Goal: Go to known website: Access a specific website the user already knows

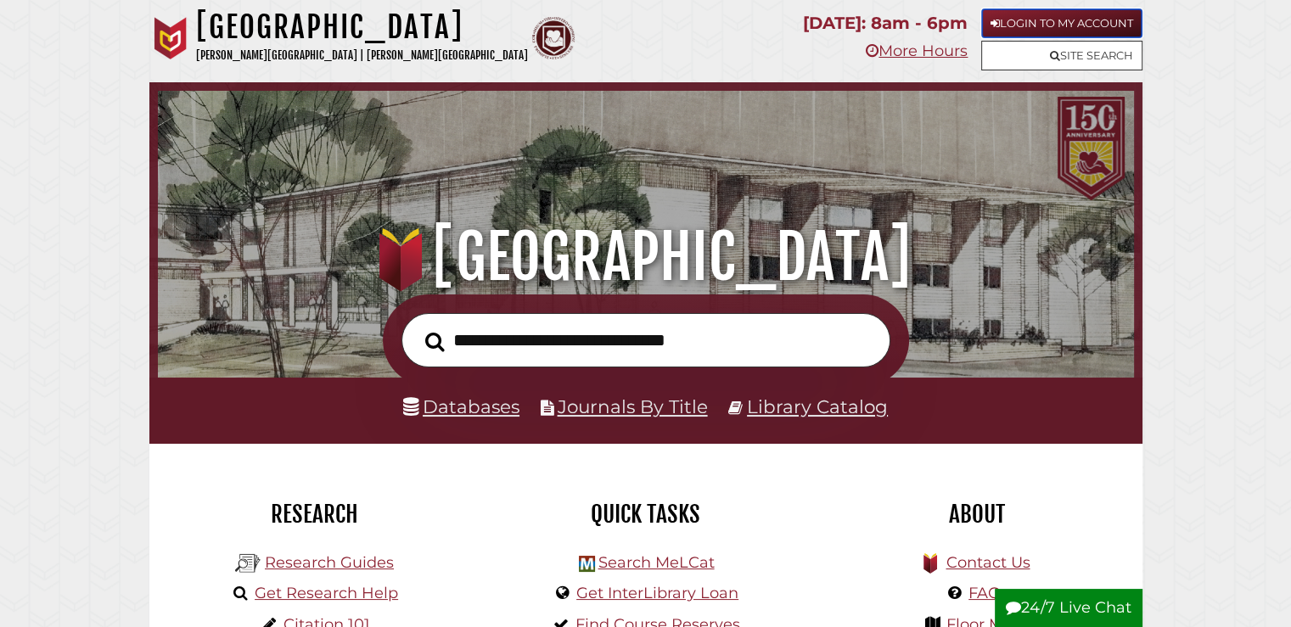
click at [1105, 20] on link "Login to My Account" at bounding box center [1061, 23] width 161 height 30
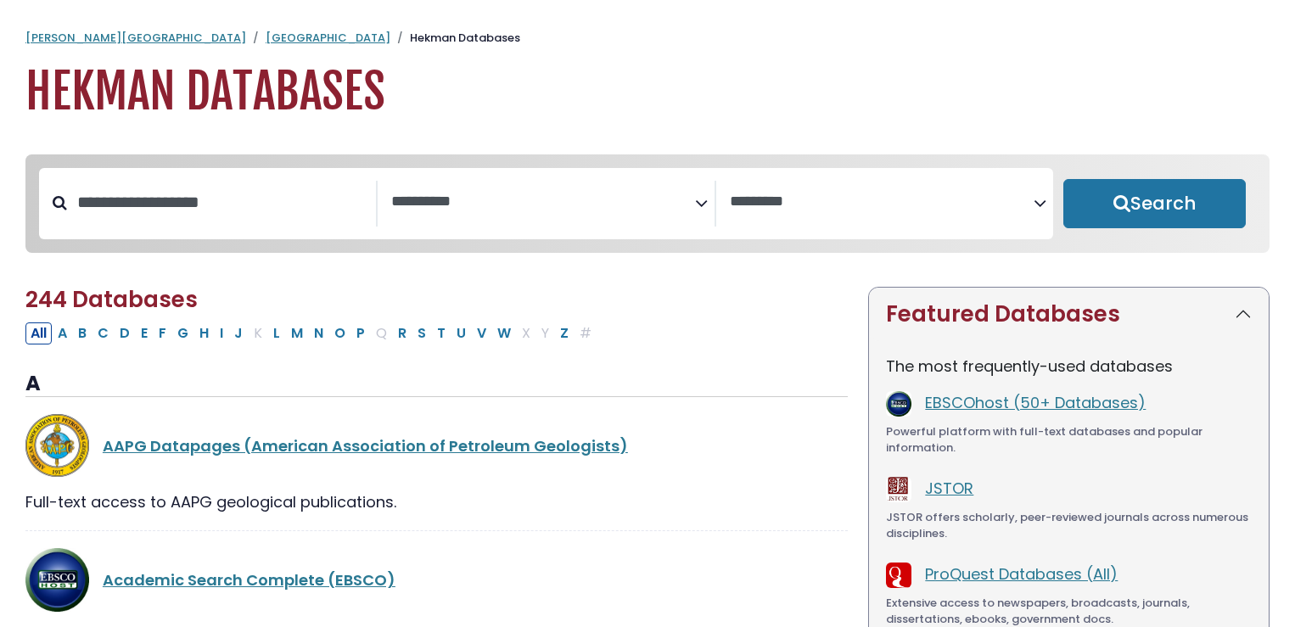
select select "Database Subject Filter"
select select "Database Vendors Filter"
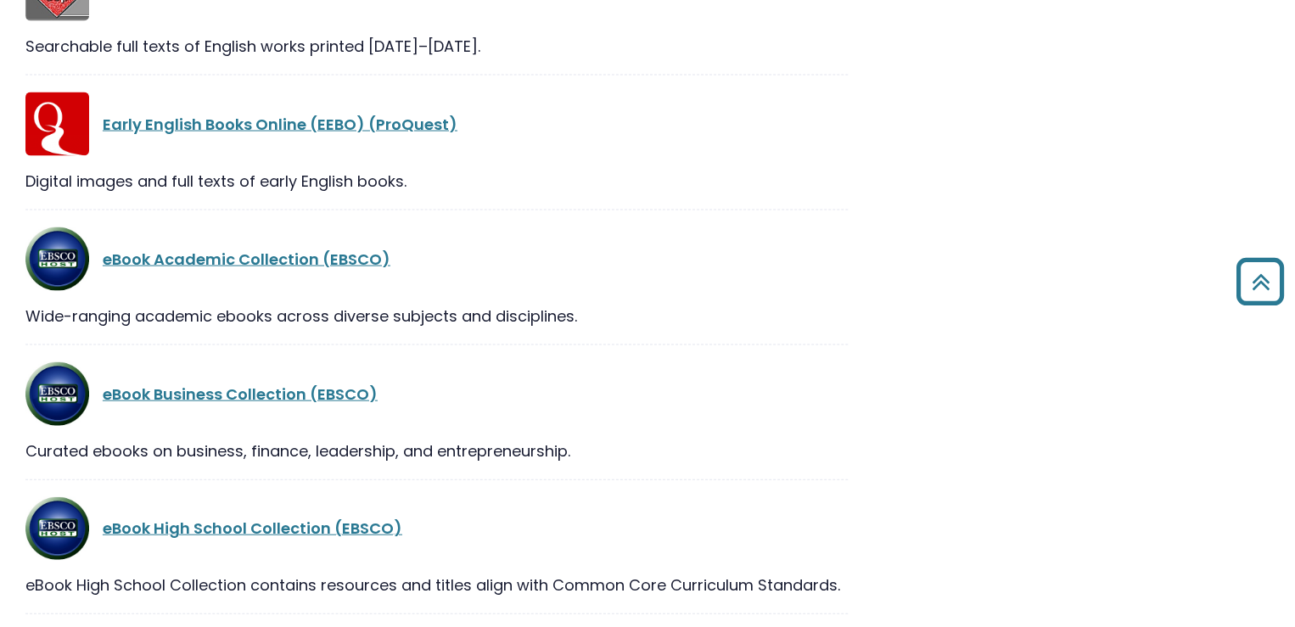
scroll to position [11322, 0]
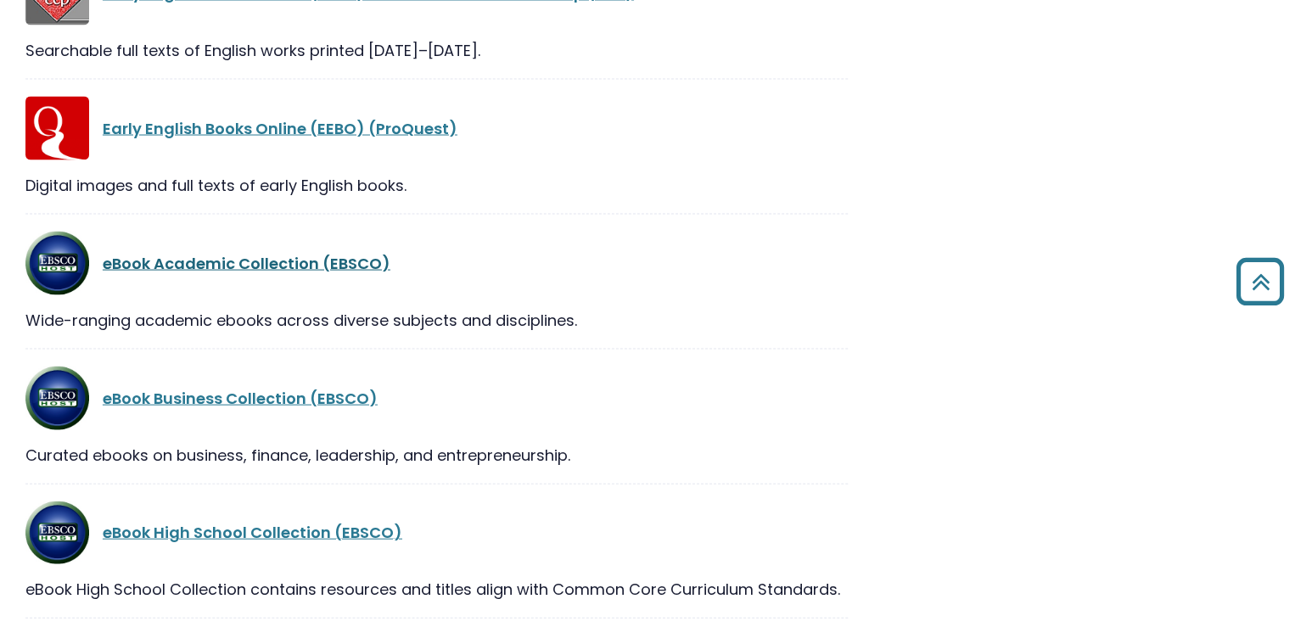
click at [247, 252] on link "eBook Academic Collection (EBSCO)" at bounding box center [247, 262] width 288 height 21
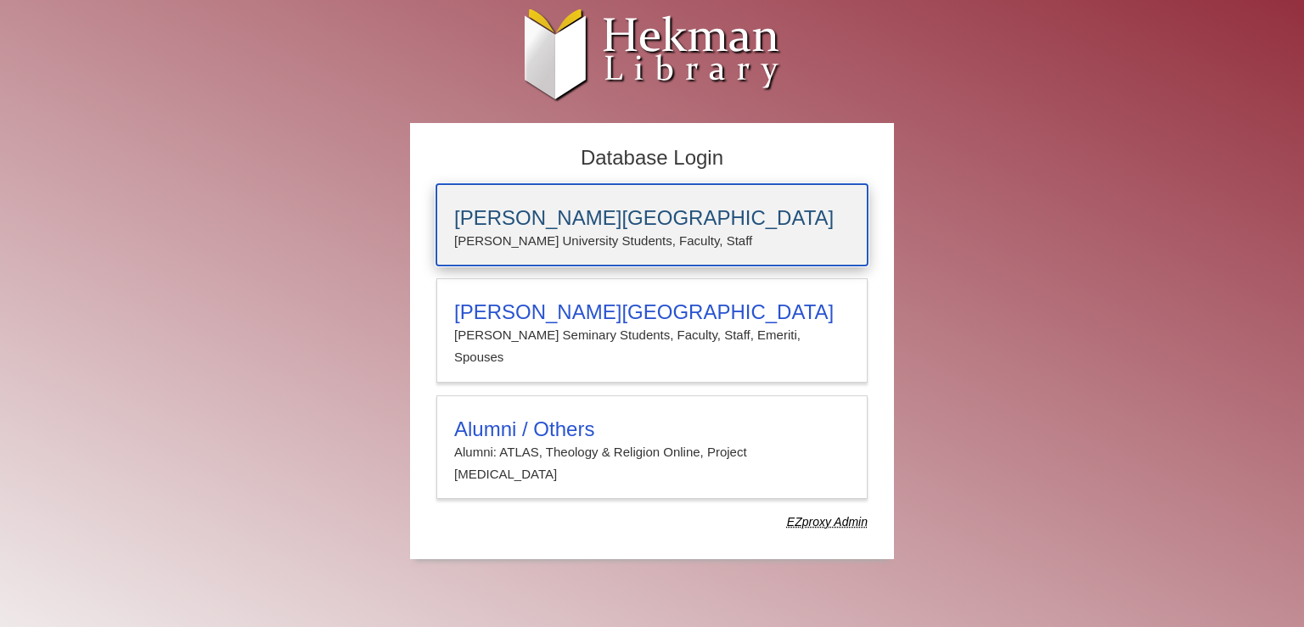
click at [576, 214] on h3 "[PERSON_NAME][GEOGRAPHIC_DATA]" at bounding box center [651, 218] width 395 height 24
